Goal: Task Accomplishment & Management: Manage account settings

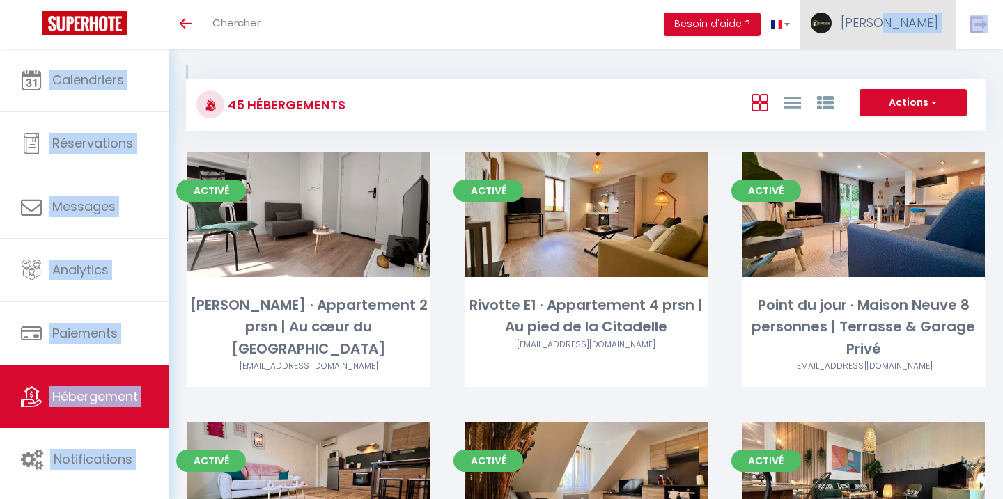
click at [898, 29] on span "[PERSON_NAME]" at bounding box center [889, 22] width 97 height 17
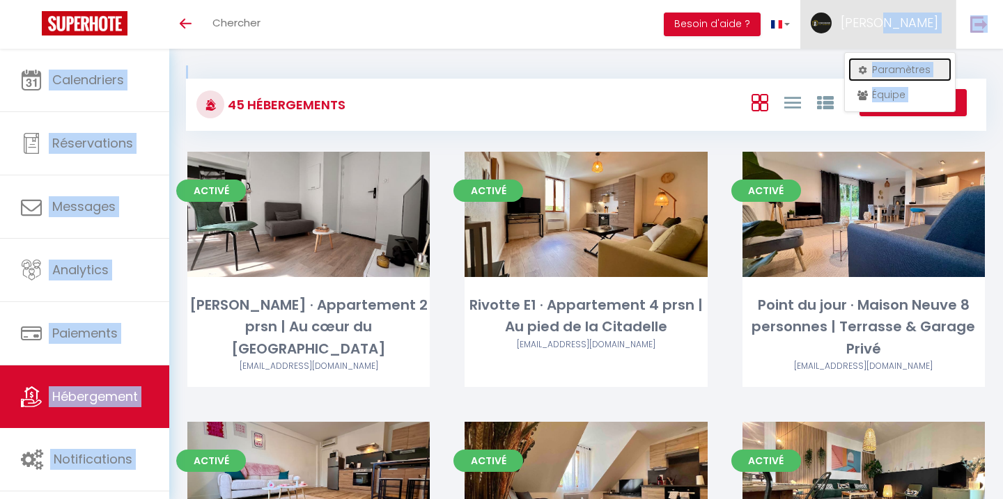
click at [899, 68] on link "Paramètres" at bounding box center [899, 70] width 103 height 24
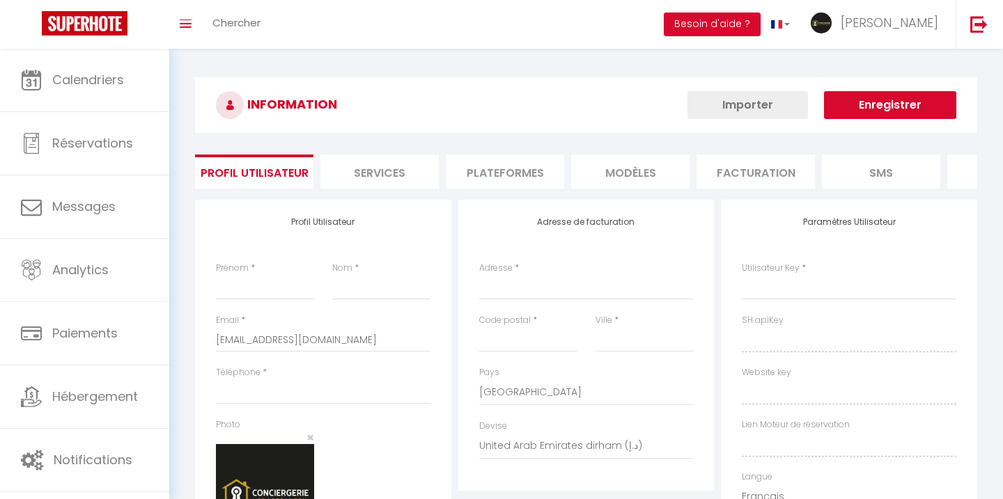
type input "[PERSON_NAME]"
type input "0668150503"
type input "[STREET_ADDRESS][PERSON_NAME]"
type input "25000"
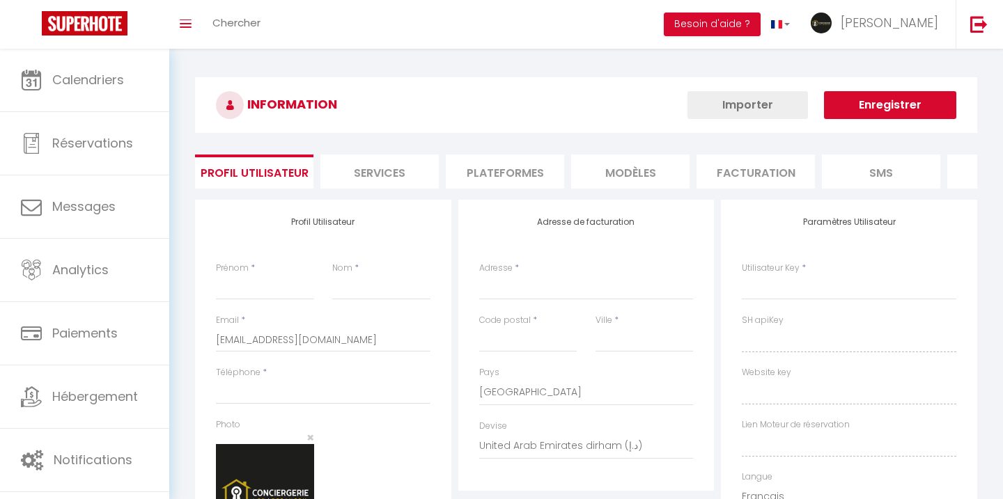
type input "[GEOGRAPHIC_DATA]"
select select "1"
select select "28"
type input "TSbx7vuSNha1hUWqNOeil8JXh"
type input "42icqaJ2IUGUdBHLHmBxDLMFJ"
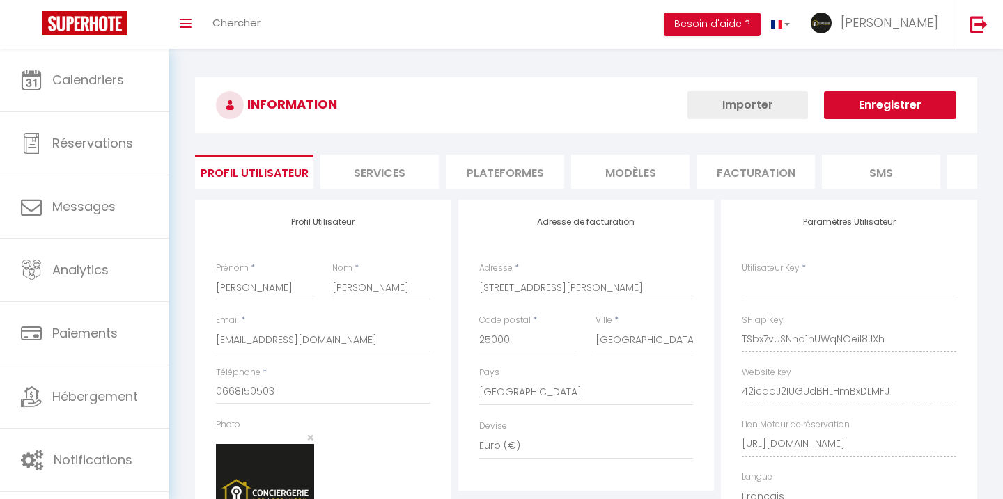
select select "fr"
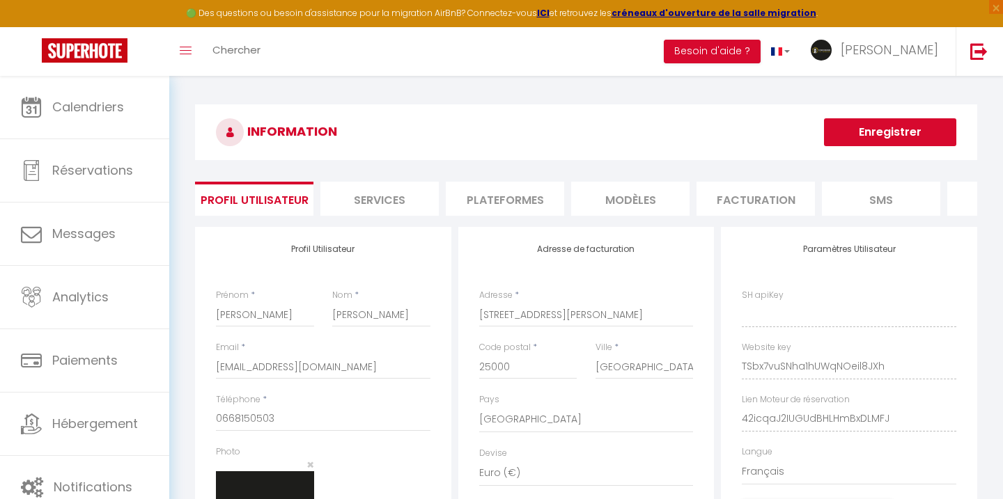
type input "TSbx7vuSNha1hUWqNOeil8JXh"
type input "42icqaJ2IUGUdBHLHmBxDLMFJ"
type input "[URL][DOMAIN_NAME]"
click at [523, 193] on li "Plateformes" at bounding box center [505, 199] width 118 height 34
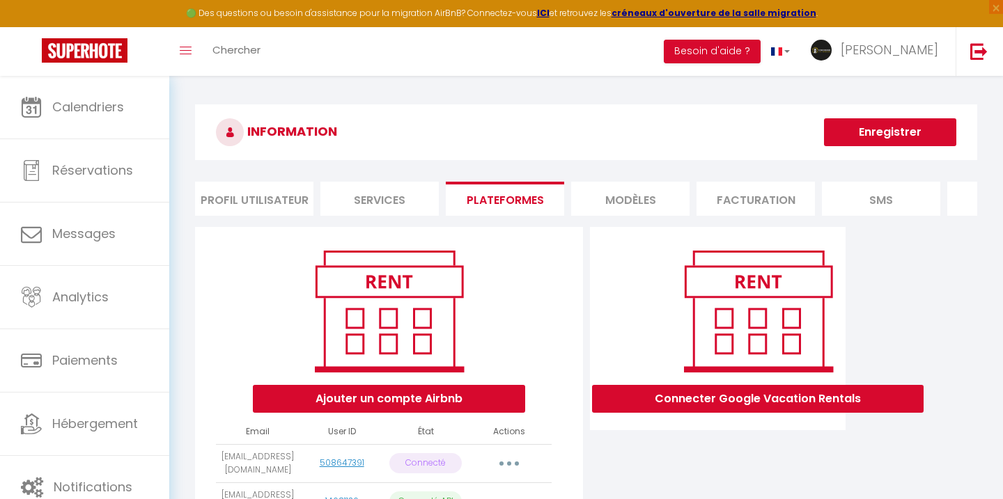
scroll to position [262, 0]
